Goal: Task Accomplishment & Management: Use online tool/utility

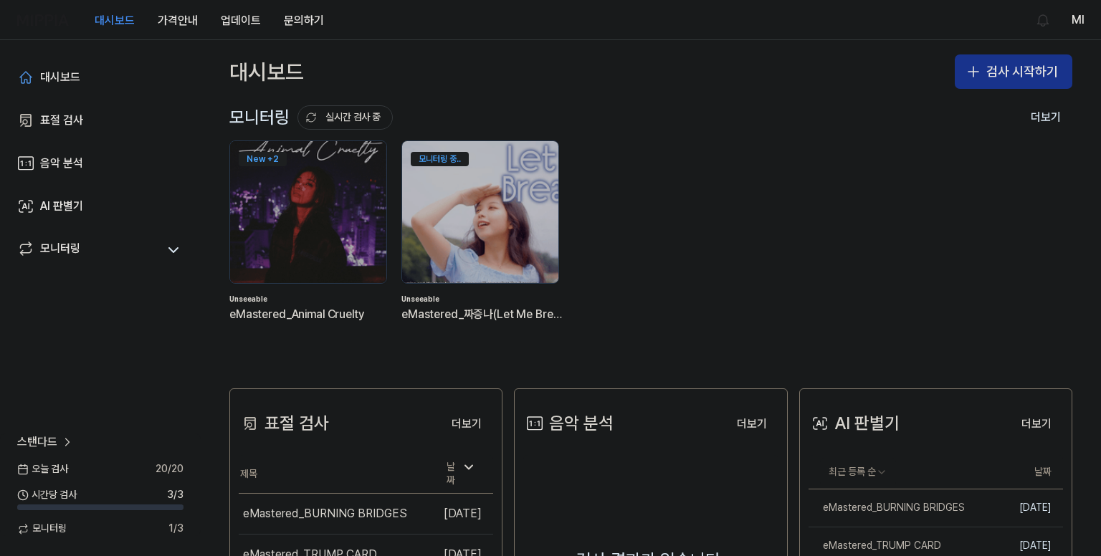
click at [1005, 72] on button "검사 시작하기" at bounding box center [1014, 71] width 118 height 34
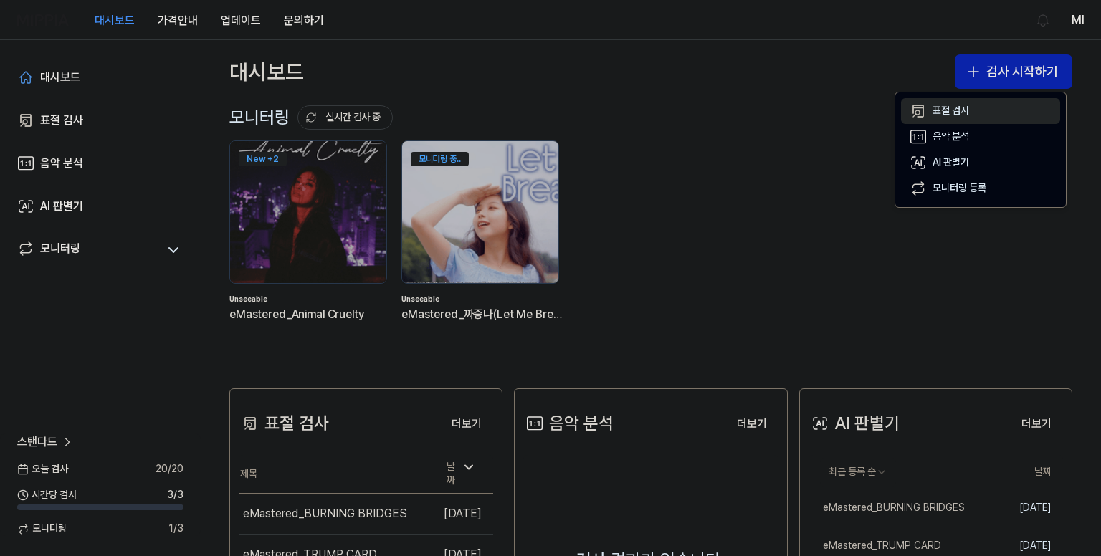
click at [946, 109] on div "표절 검사" at bounding box center [951, 111] width 37 height 14
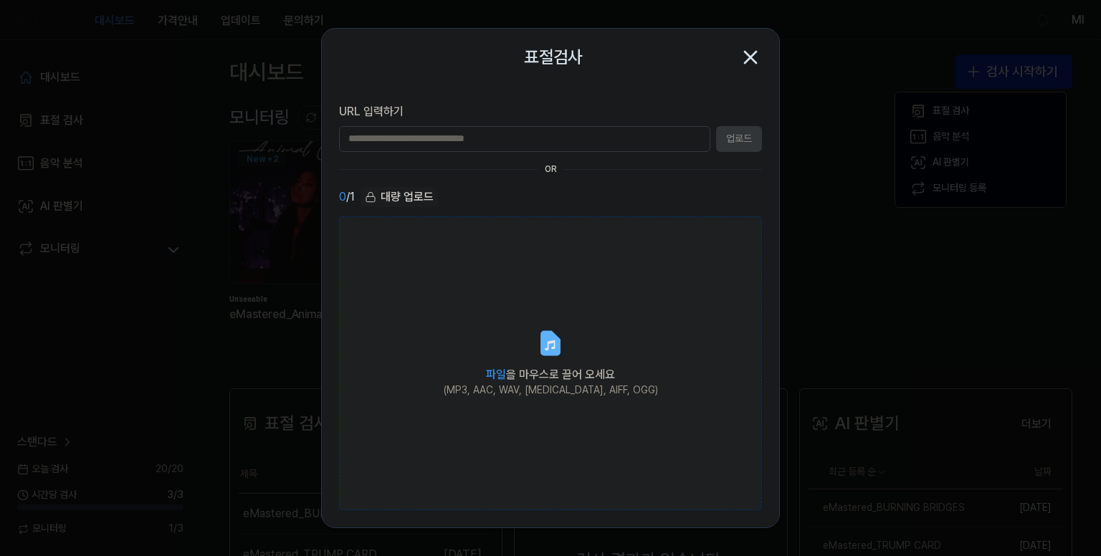
click at [522, 334] on label "파일 을 마우스로 끌어 오세요 (MP3, AAC, WAV, FLAC, AIFF, OGG)" at bounding box center [550, 364] width 423 height 295
click at [0, 0] on input "파일 을 마우스로 끌어 오세요 (MP3, AAC, WAV, FLAC, AIFF, OGG)" at bounding box center [0, 0] width 0 height 0
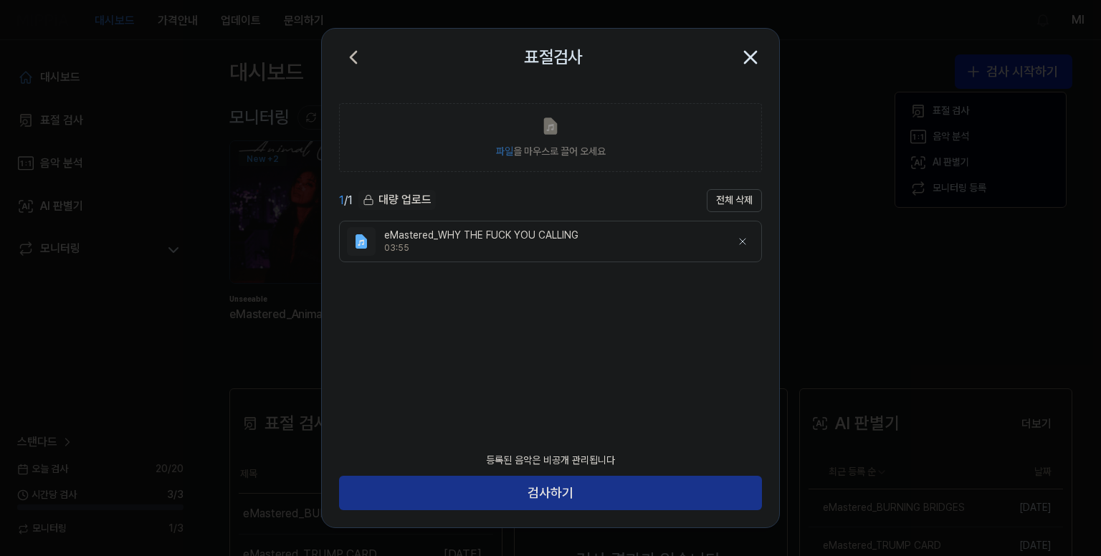
click at [580, 488] on button "검사하기" at bounding box center [550, 493] width 423 height 34
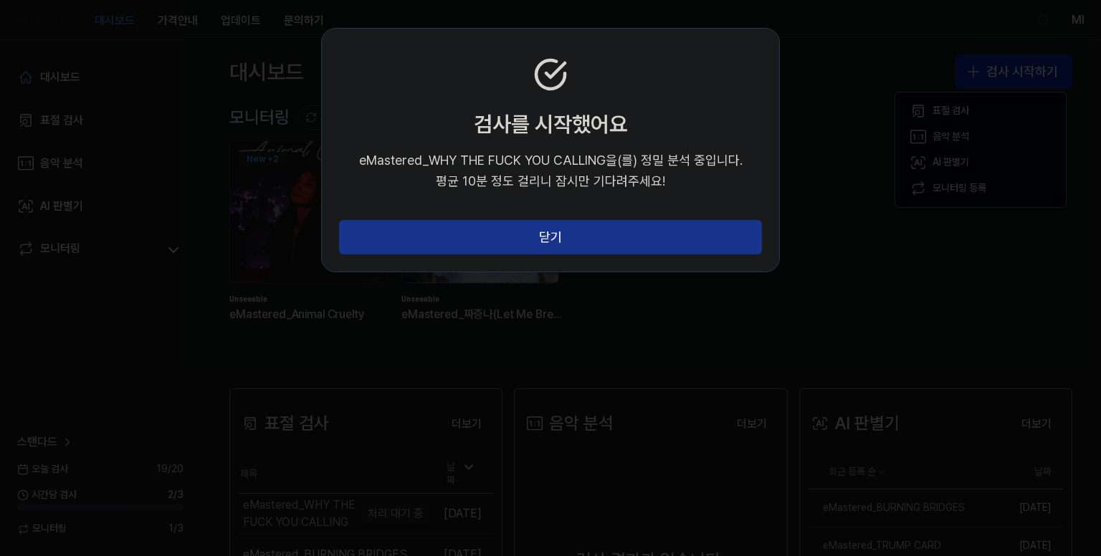
click at [581, 250] on button "닫기" at bounding box center [550, 237] width 423 height 34
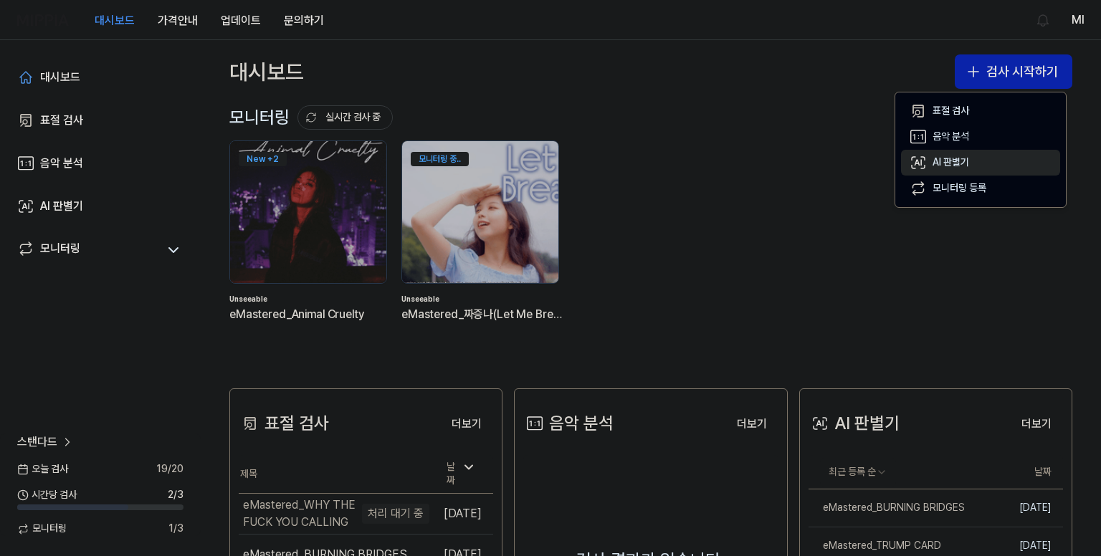
click at [956, 163] on div "AI 판별기" at bounding box center [951, 163] width 37 height 14
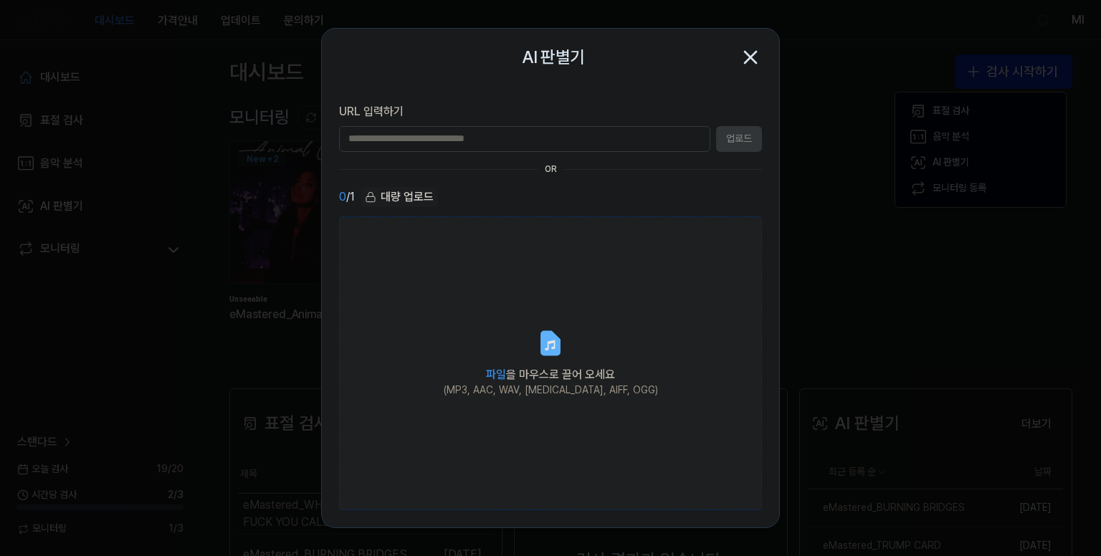
click at [532, 402] on label "파일 을 마우스로 끌어 오세요 (MP3, AAC, WAV, FLAC, AIFF, OGG)" at bounding box center [550, 364] width 423 height 295
click at [0, 0] on input "파일 을 마우스로 끌어 오세요 (MP3, AAC, WAV, FLAC, AIFF, OGG)" at bounding box center [0, 0] width 0 height 0
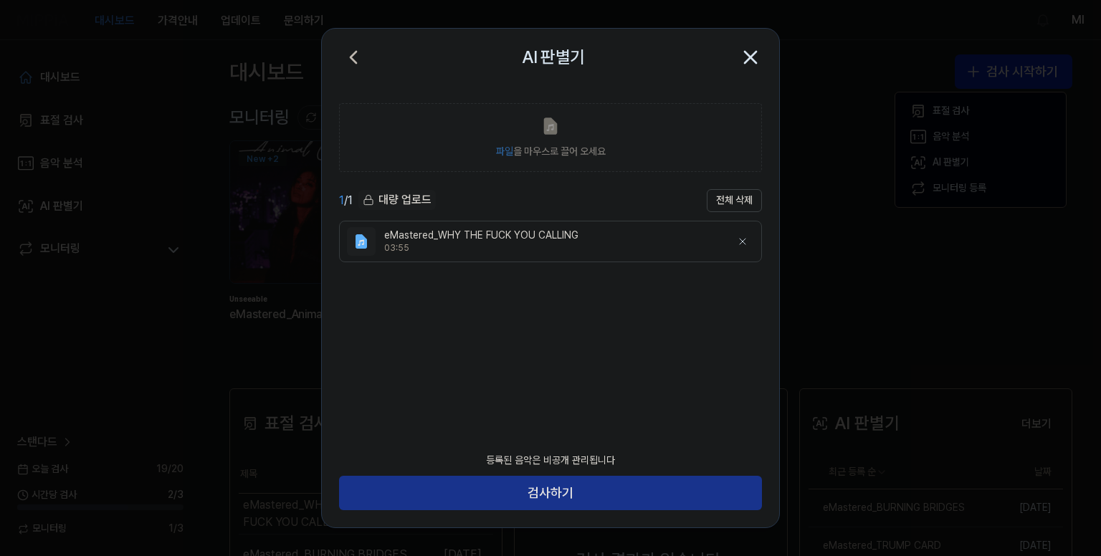
click at [604, 489] on button "검사하기" at bounding box center [550, 493] width 423 height 34
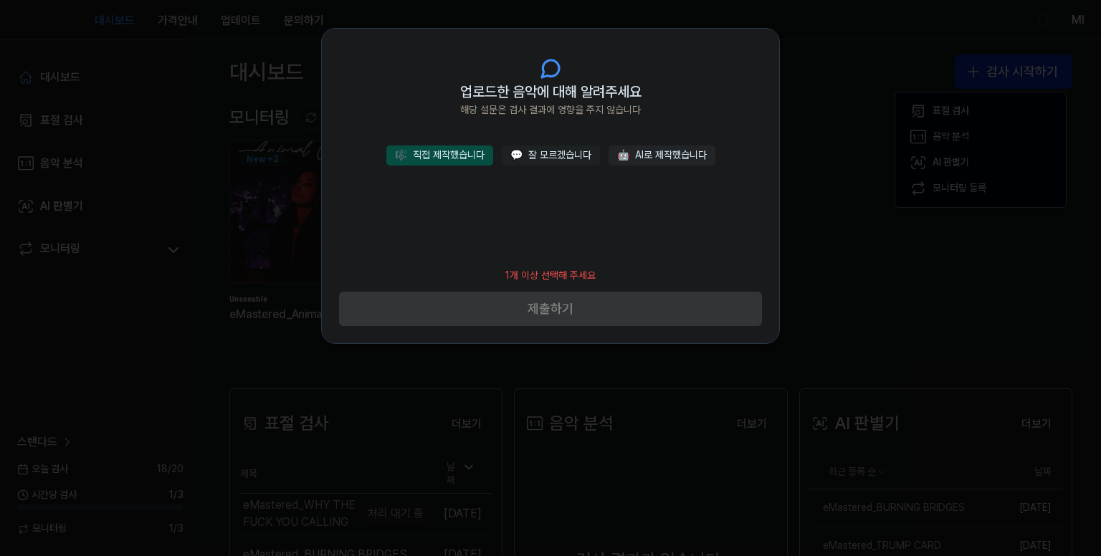
click at [455, 161] on button "🎼 직접 제작했습니다" at bounding box center [439, 156] width 107 height 20
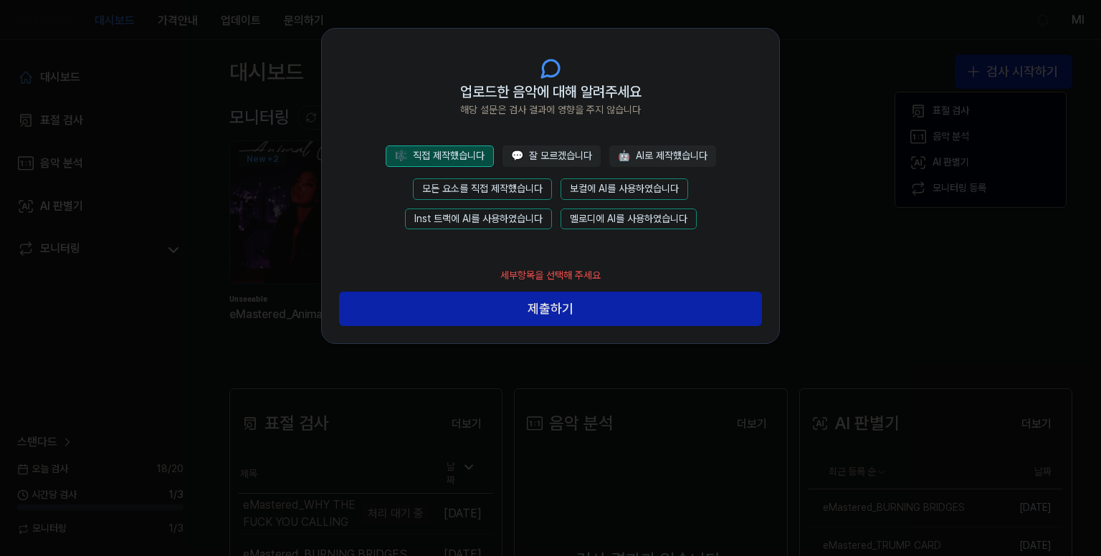
click at [498, 184] on button "모든 요소를 직접 제작했습니다" at bounding box center [482, 190] width 139 height 22
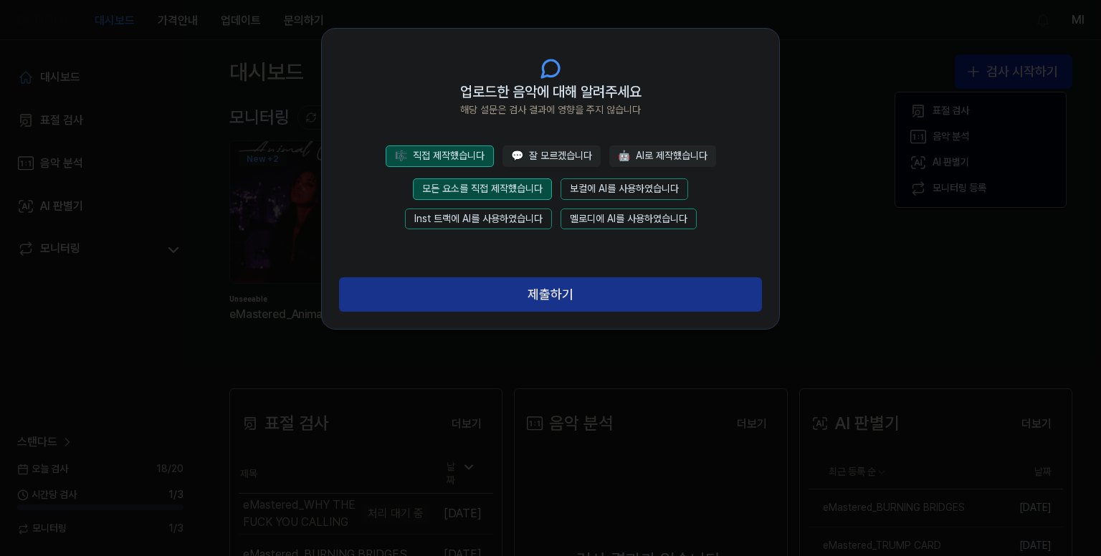
click at [548, 285] on button "제출하기" at bounding box center [550, 294] width 423 height 34
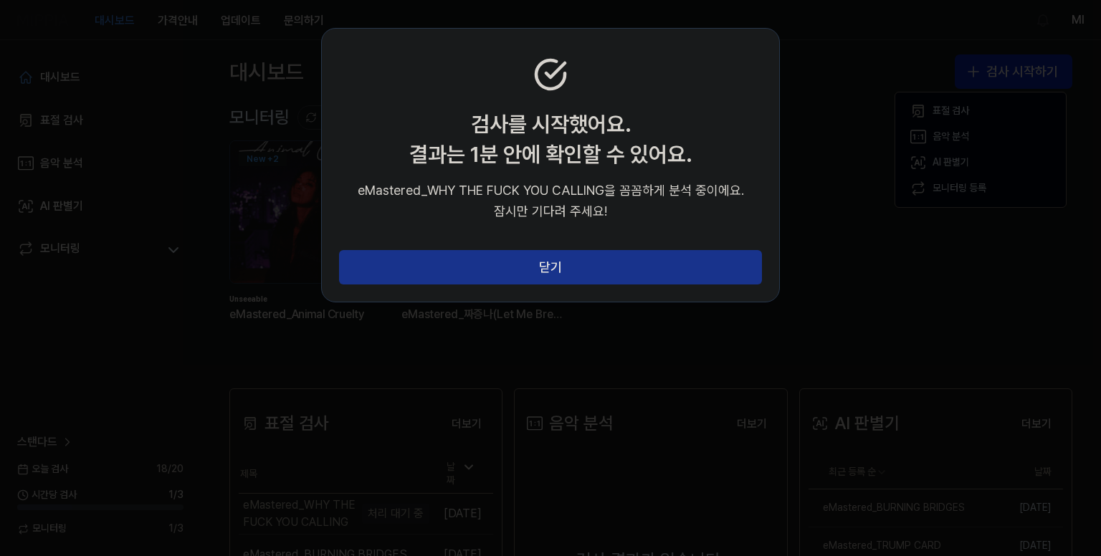
click at [551, 268] on button "닫기" at bounding box center [550, 267] width 423 height 34
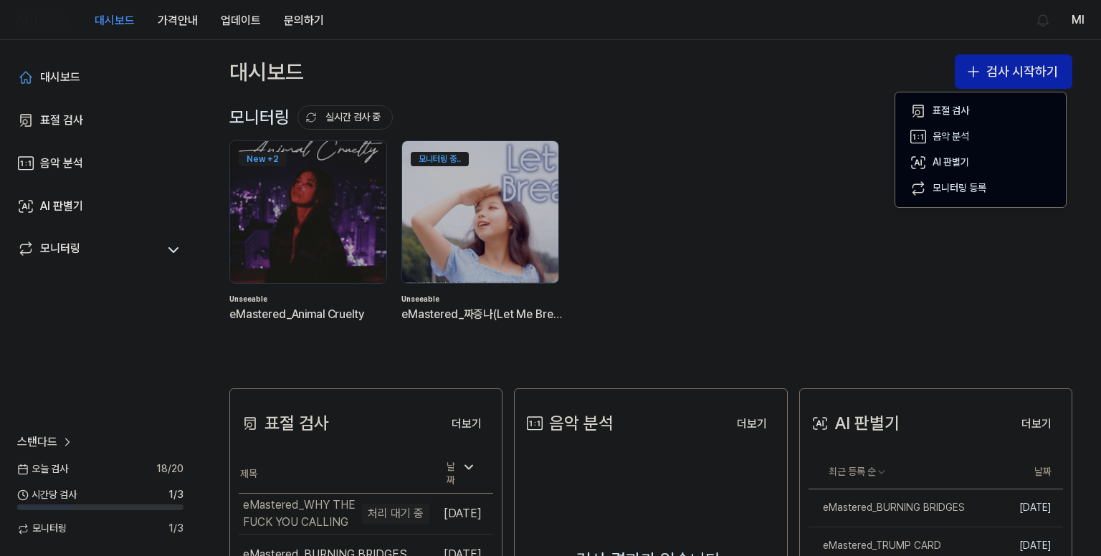
click at [803, 22] on div "대시보드 가격안내 업데이트 문의하기 Ml" at bounding box center [550, 19] width 1067 height 39
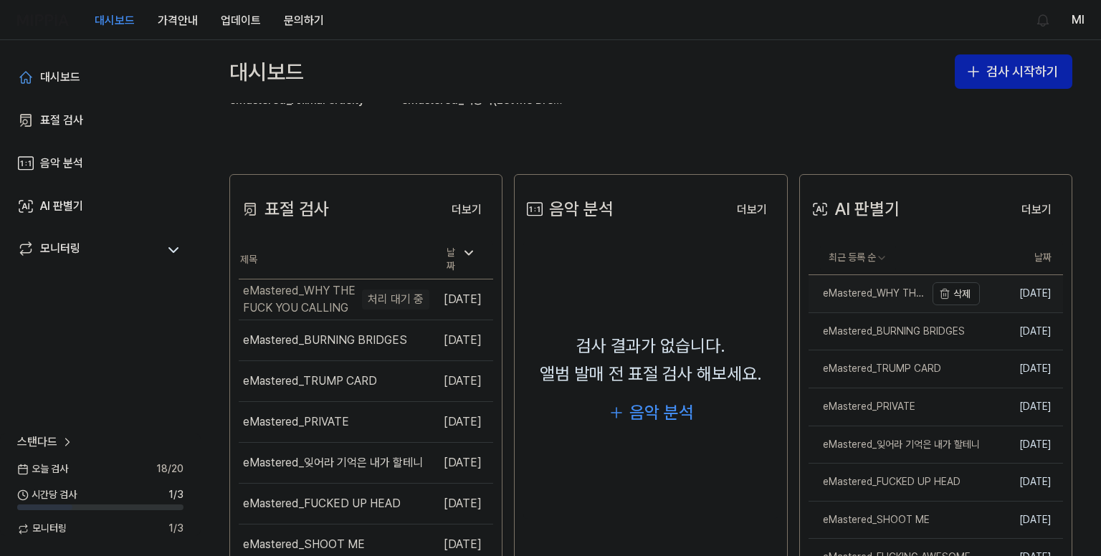
scroll to position [215, 0]
click at [845, 298] on div "eMastered_WHY THE FUCK YOU CALLING" at bounding box center [867, 293] width 117 height 14
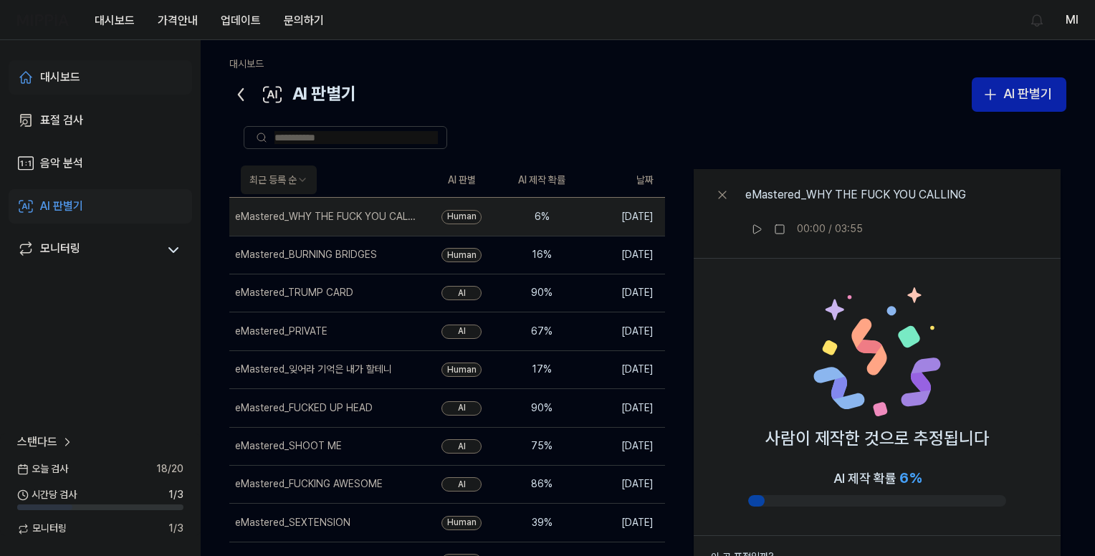
click at [81, 74] on link "대시보드" at bounding box center [101, 77] width 184 height 34
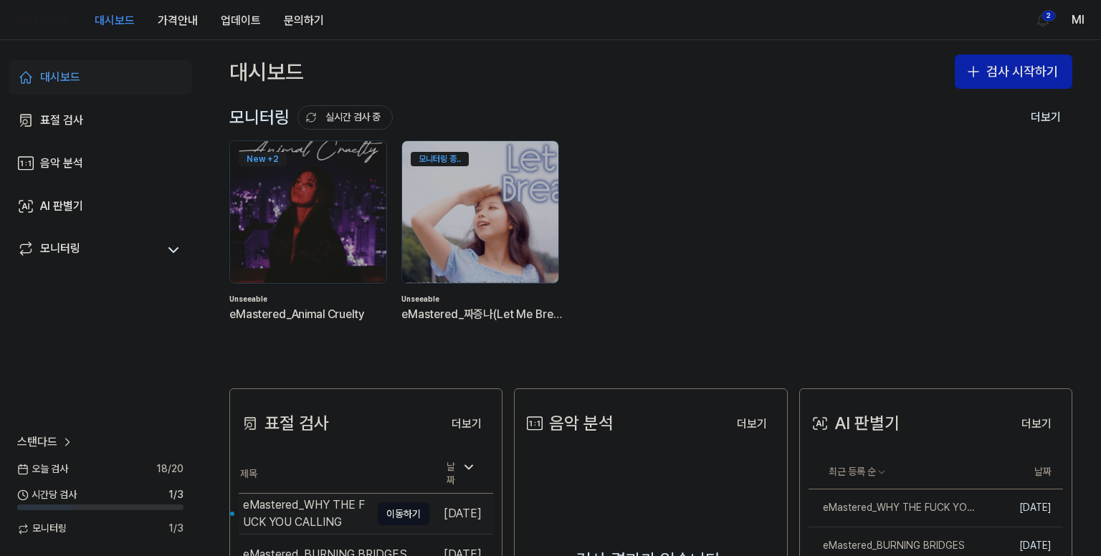
click at [325, 513] on div "eMastered_WHY THE FUCK YOU CALLING" at bounding box center [307, 514] width 128 height 34
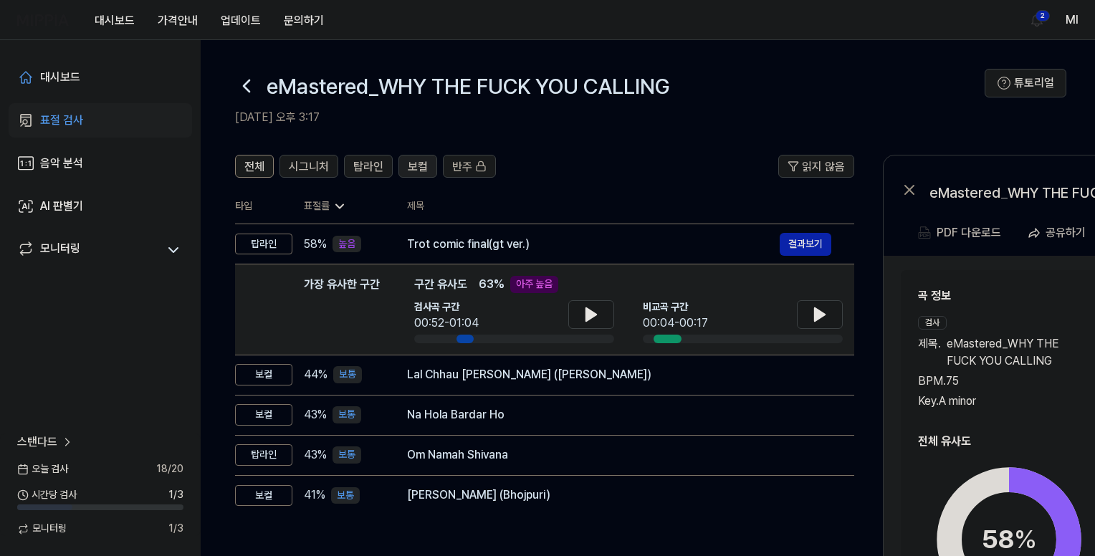
click at [424, 165] on span "보컬" at bounding box center [418, 166] width 20 height 17
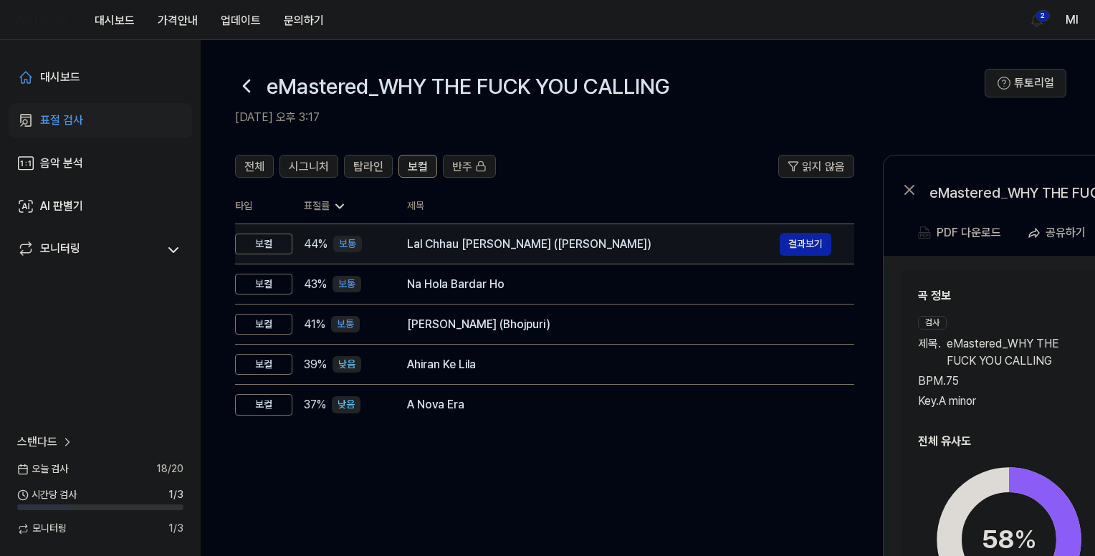
click at [454, 250] on div "Lal Chhau Liloh Maa (Maithili Bhajan)" at bounding box center [593, 244] width 373 height 17
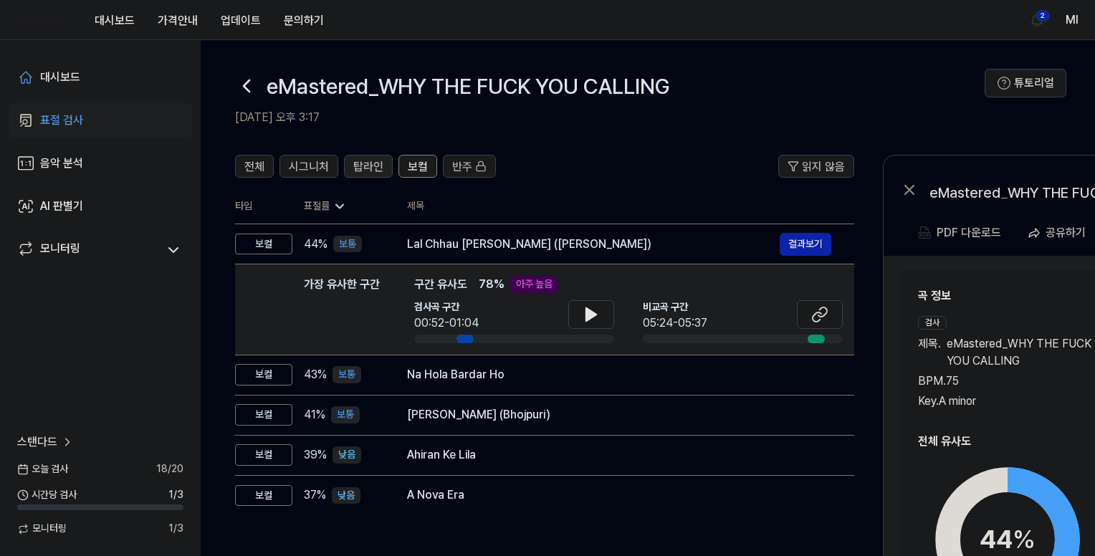
click at [375, 164] on span "탑라인" at bounding box center [368, 166] width 30 height 17
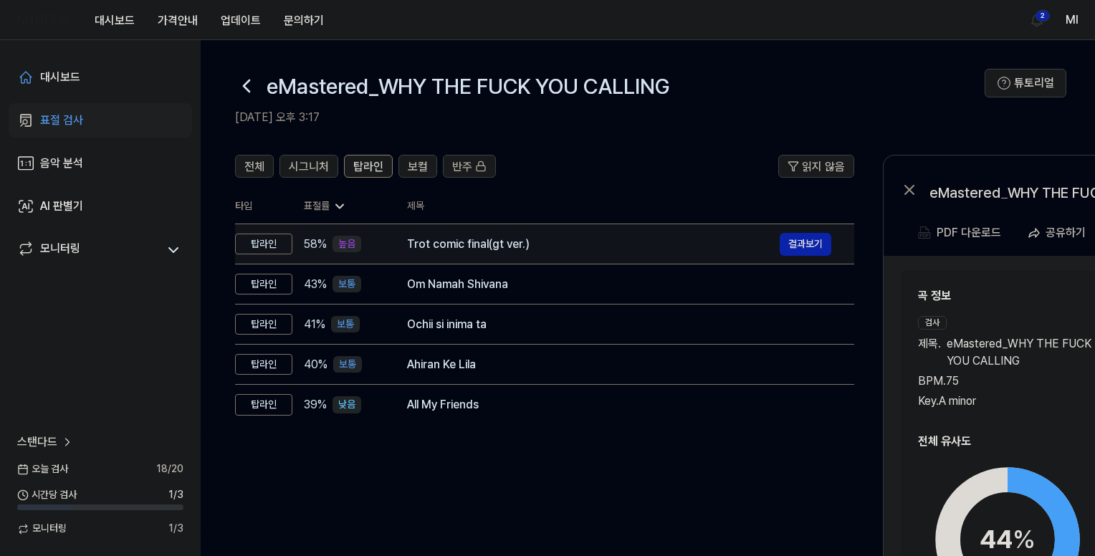
click at [445, 249] on div "Trot comic final(gt ver.)" at bounding box center [593, 244] width 373 height 17
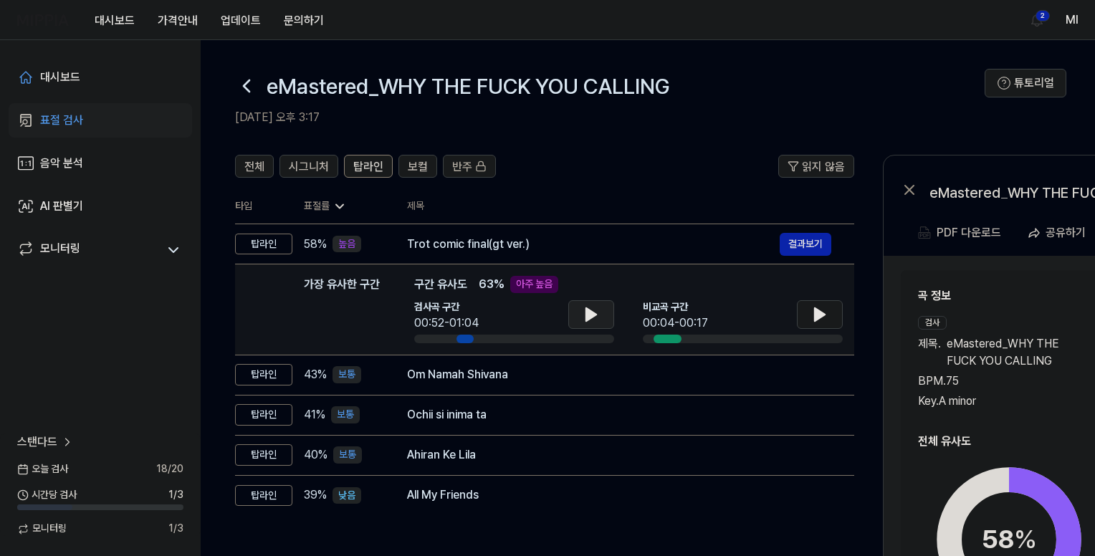
click at [595, 310] on icon at bounding box center [591, 314] width 17 height 17
click at [815, 313] on icon at bounding box center [820, 314] width 10 height 13
click at [580, 311] on button at bounding box center [592, 314] width 46 height 29
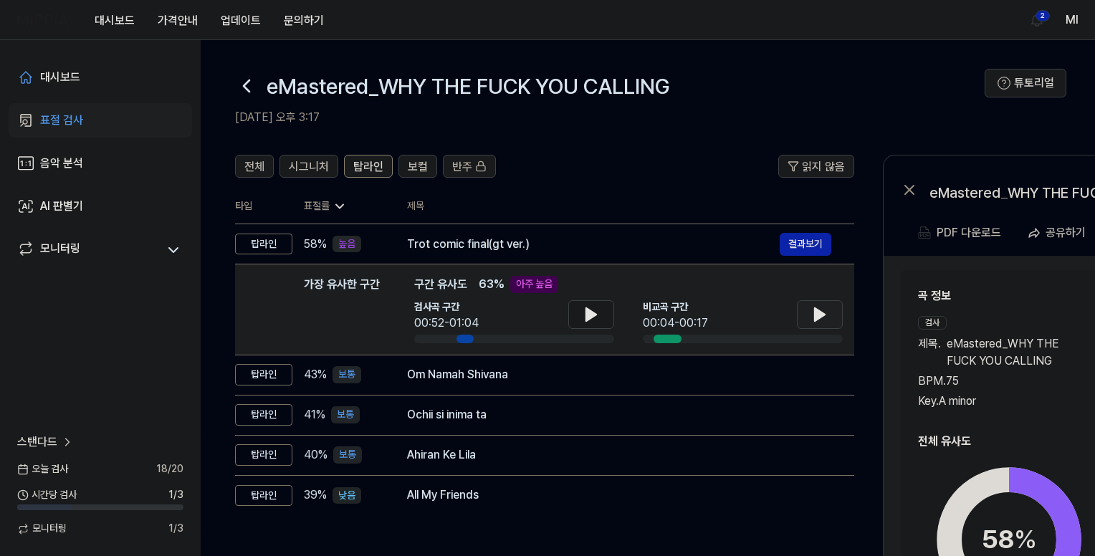
click at [823, 311] on icon at bounding box center [820, 314] width 17 height 17
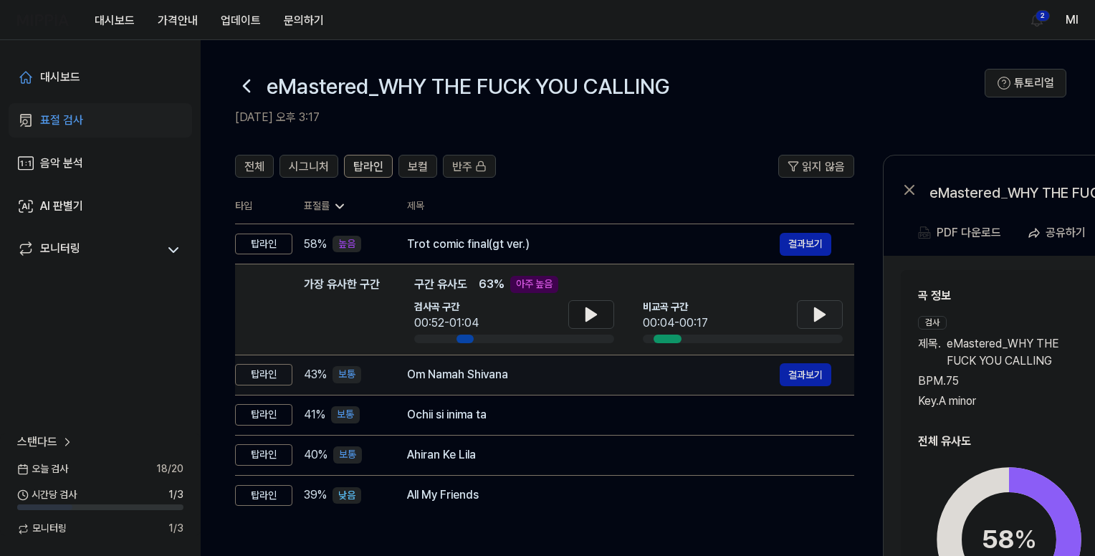
click at [545, 378] on div "Om Namah Shivana" at bounding box center [593, 374] width 373 height 17
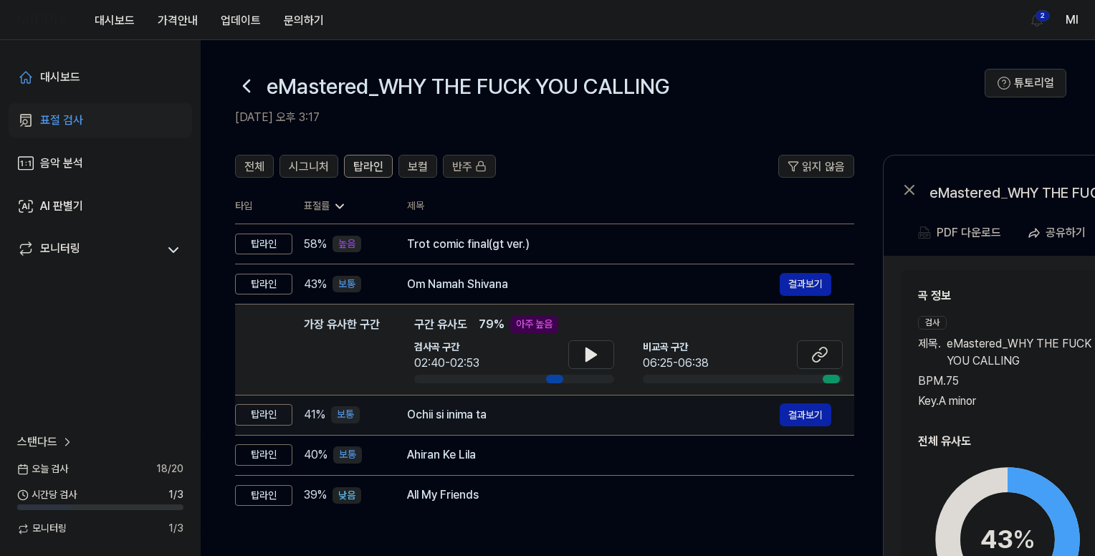
click at [571, 424] on div "Ochii si inima ta 결과보기" at bounding box center [619, 415] width 424 height 23
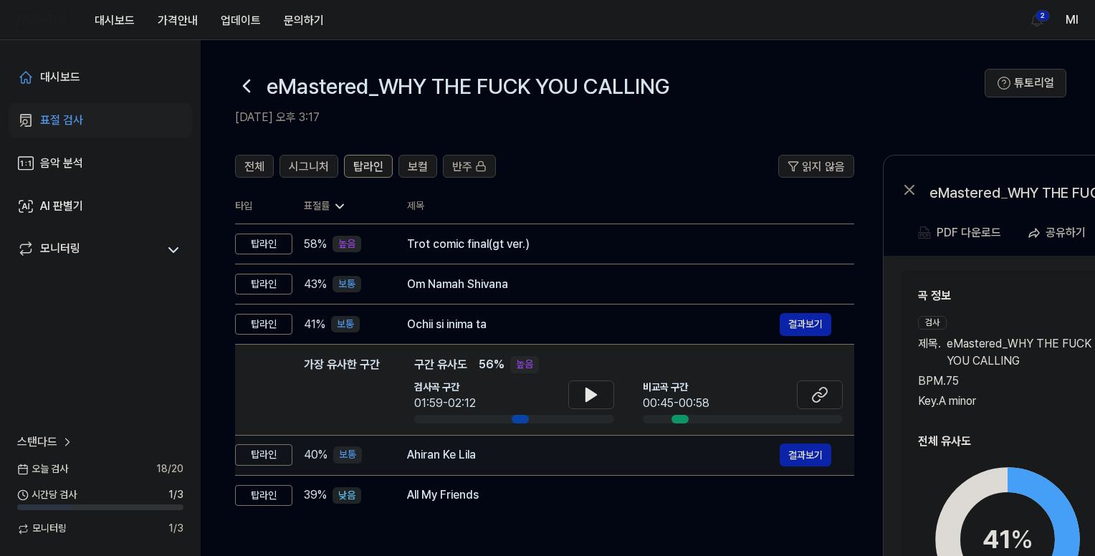
click at [553, 460] on div "Ahiran Ke Lila" at bounding box center [593, 455] width 373 height 17
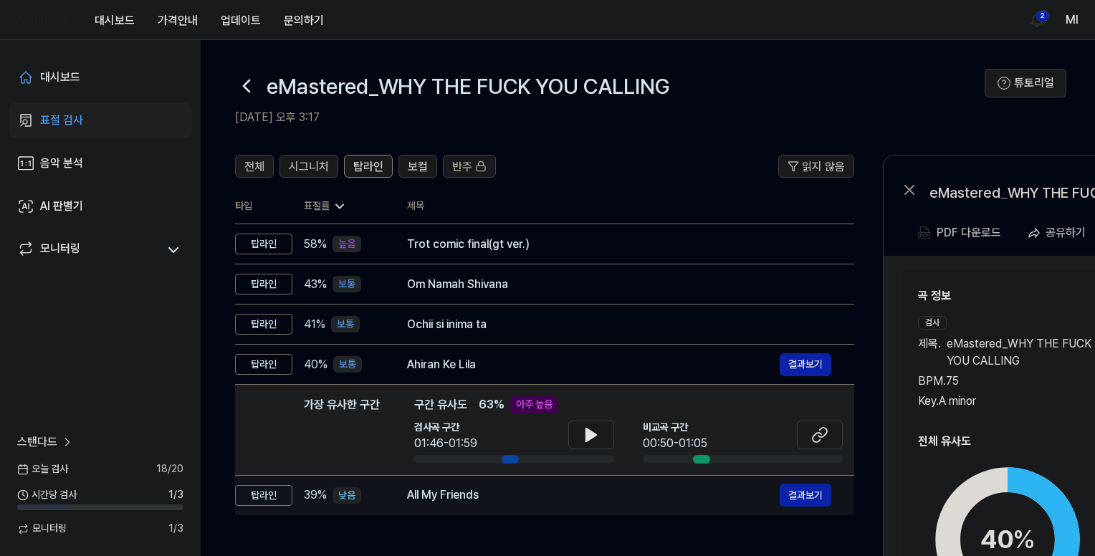
click at [548, 498] on div "All My Friends" at bounding box center [593, 495] width 373 height 17
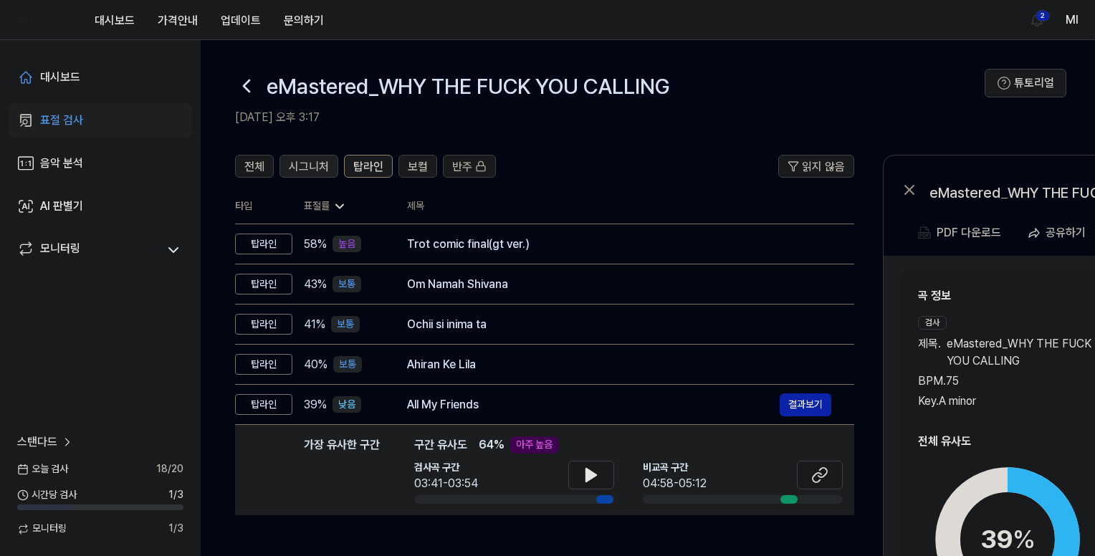
click at [310, 160] on span "시그니처" at bounding box center [309, 166] width 40 height 17
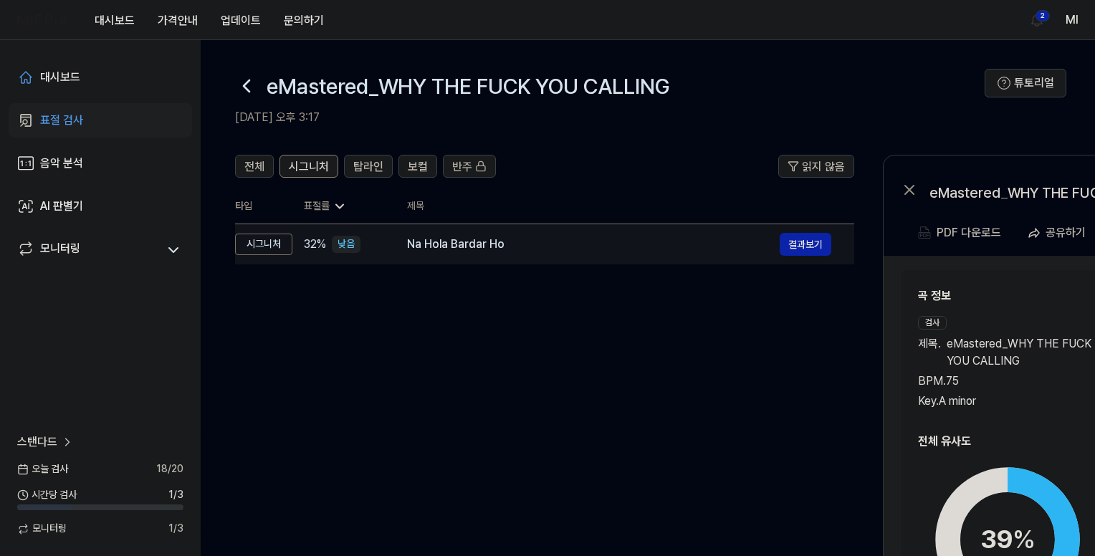
click at [570, 236] on div "Na Hola Bardar Ho" at bounding box center [593, 244] width 373 height 17
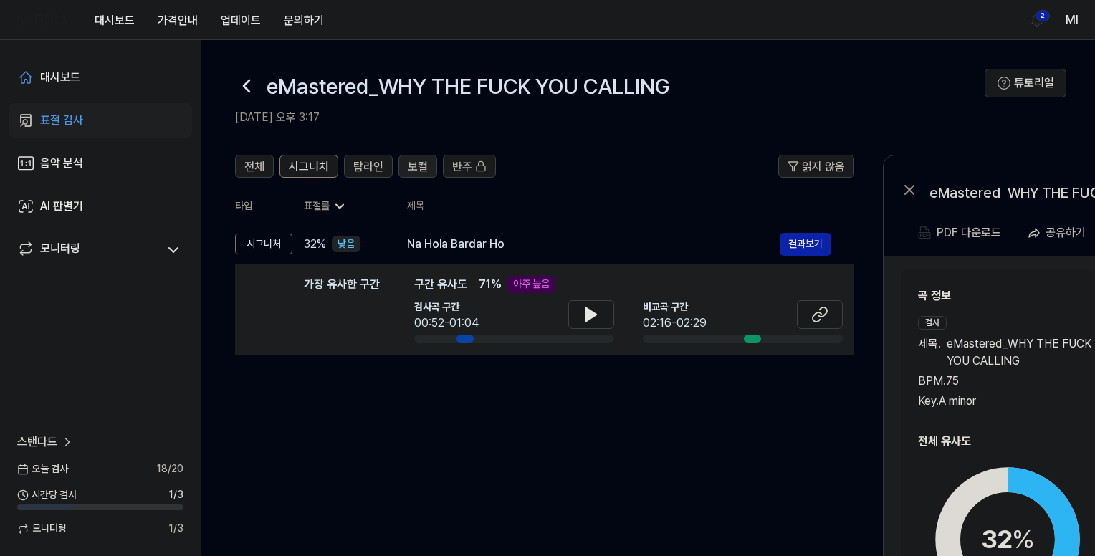
click at [420, 158] on div "보컬" at bounding box center [418, 166] width 20 height 19
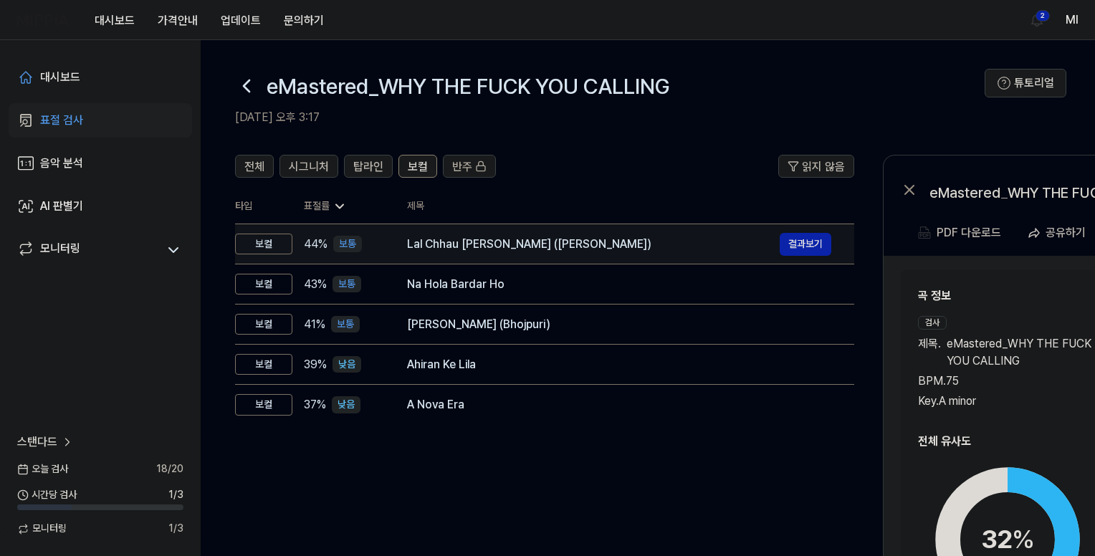
click at [647, 247] on div "Lal Chhau Liloh Maa (Maithili Bhajan)" at bounding box center [593, 244] width 373 height 17
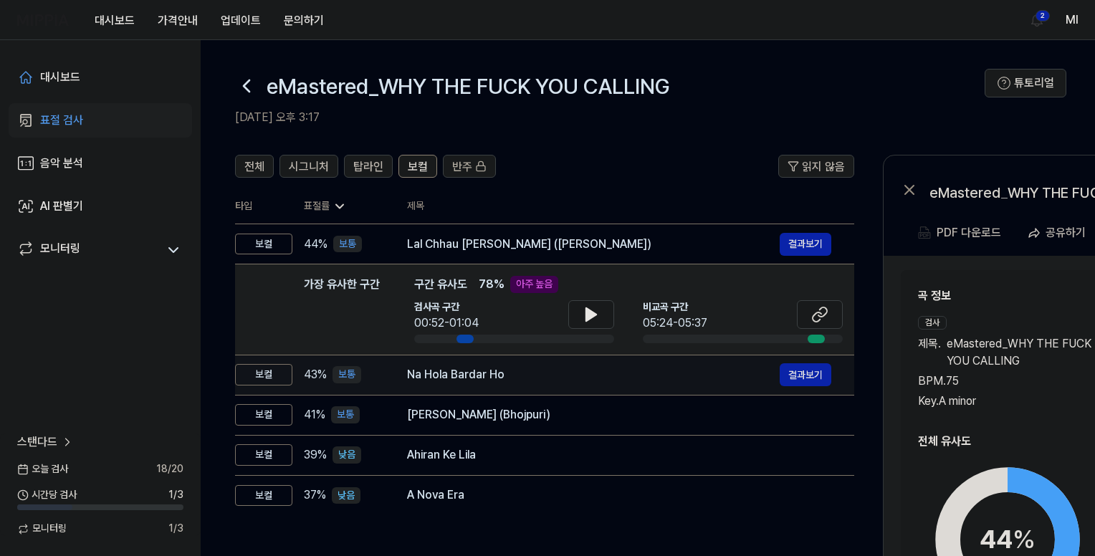
click at [600, 389] on td "Na Hola Bardar Ho 결과보기" at bounding box center [619, 375] width 470 height 40
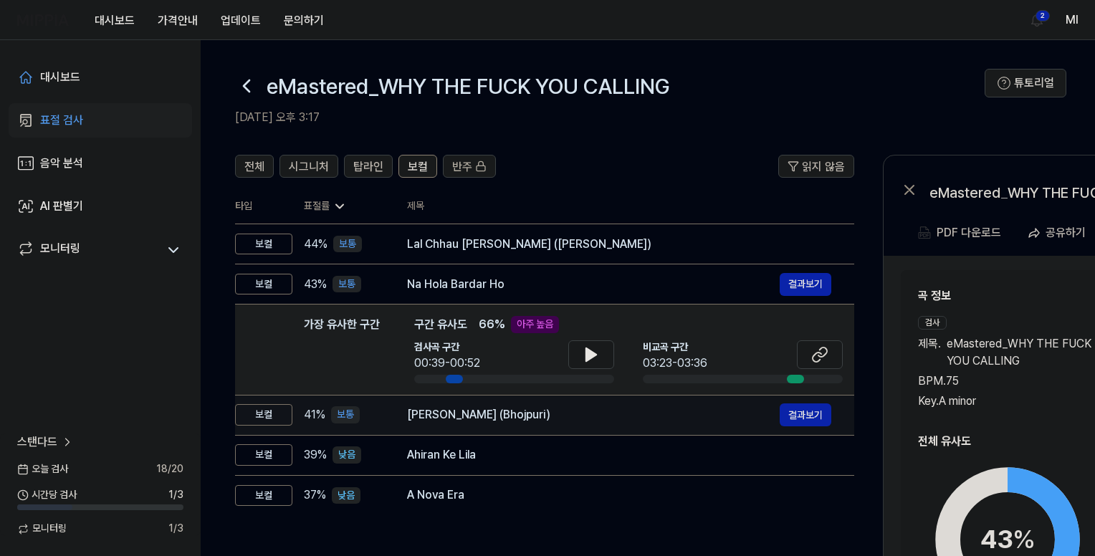
click at [620, 424] on div "Ara Wala Hoi (Bhojpuri) 결과보기" at bounding box center [619, 415] width 424 height 23
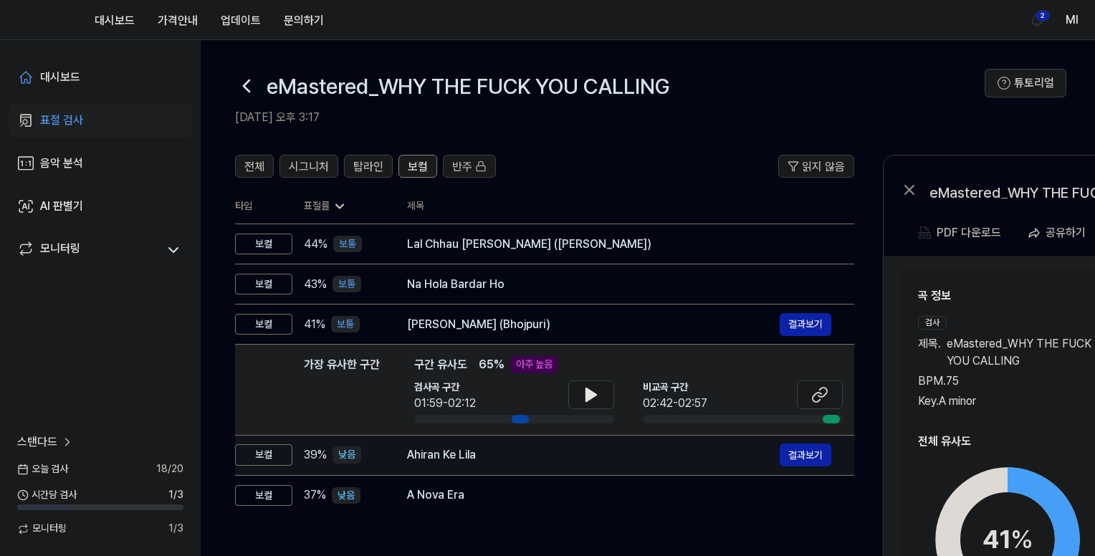
click at [620, 457] on div "Ahiran Ke Lila" at bounding box center [593, 455] width 373 height 17
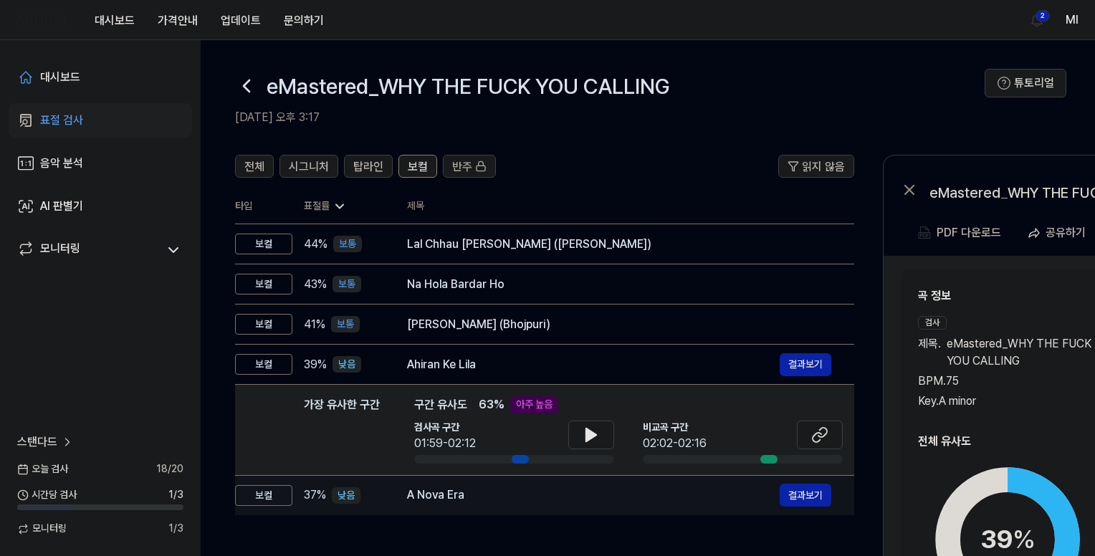
click at [585, 498] on div "A Nova Era" at bounding box center [593, 495] width 373 height 17
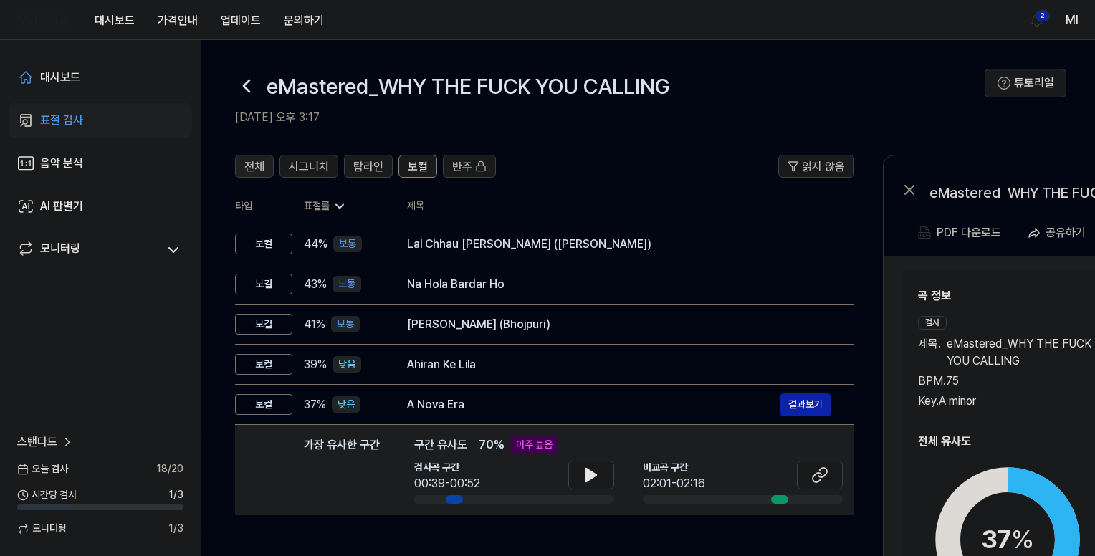
click at [260, 161] on span "전체" at bounding box center [254, 166] width 20 height 17
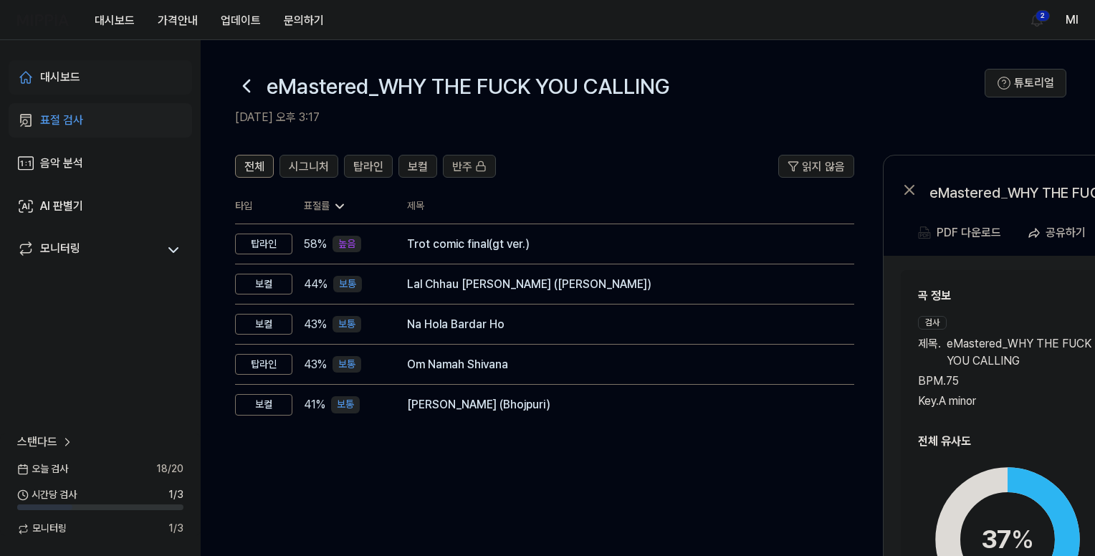
click at [54, 78] on div "대시보드" at bounding box center [60, 77] width 40 height 17
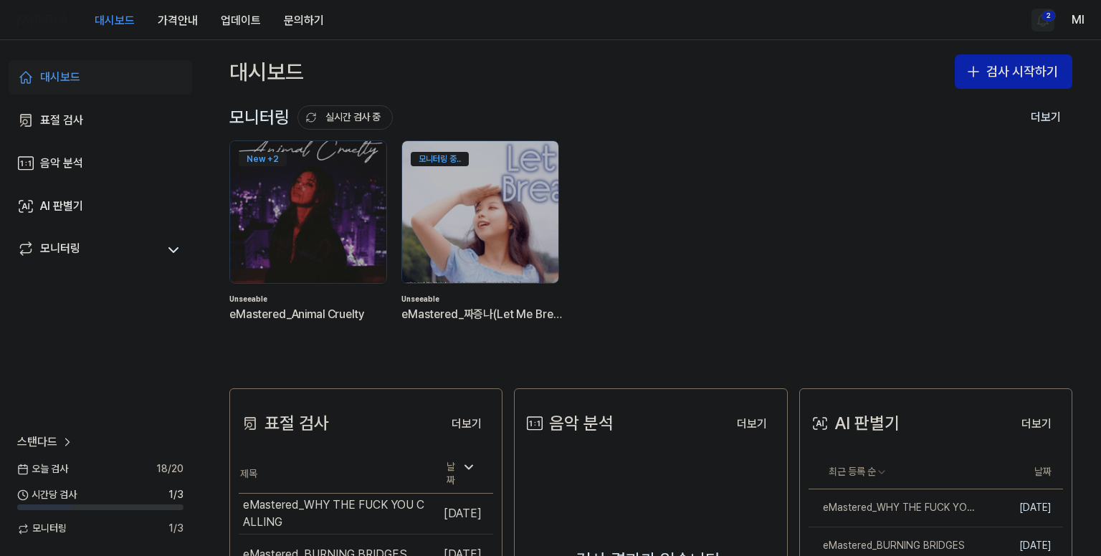
click at [1043, 21] on html "대시보드 가격안내 업데이트 문의하기 2 Ml 대시보드 표절 검사 음악 분석 AI 판별기 모니터링 스탠다드 오늘 검사 18 / 20 시간당 검사…" at bounding box center [550, 278] width 1101 height 556
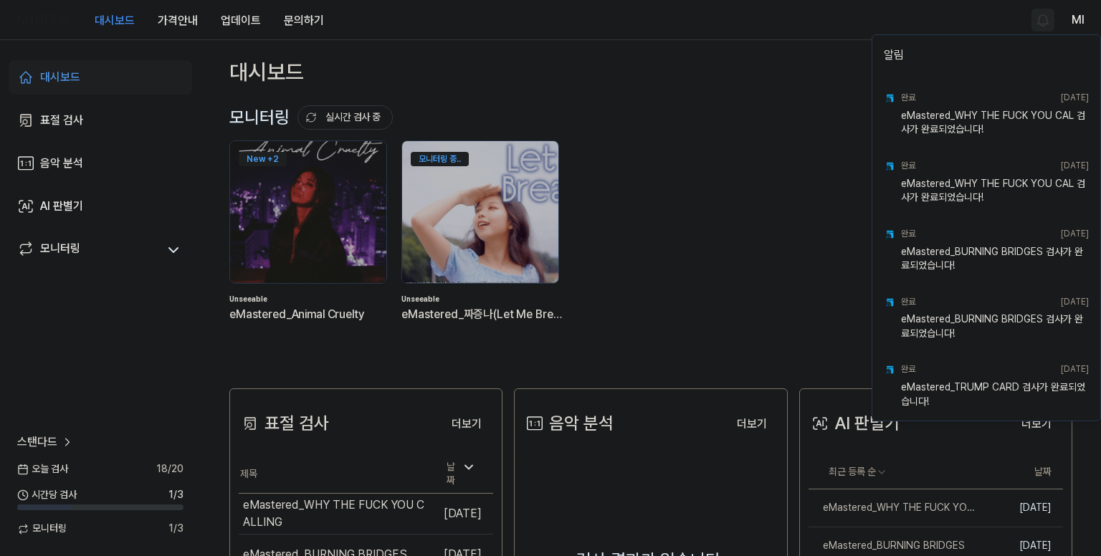
click at [767, 25] on html "대시보드 가격안내 업데이트 문의하기 Ml 대시보드 표절 검사 음악 분석 AI 판별기 모니터링 스탠다드 오늘 검사 18 / 20 시간당 검사 1…" at bounding box center [550, 278] width 1101 height 556
